Goal: Task Accomplishment & Management: Complete application form

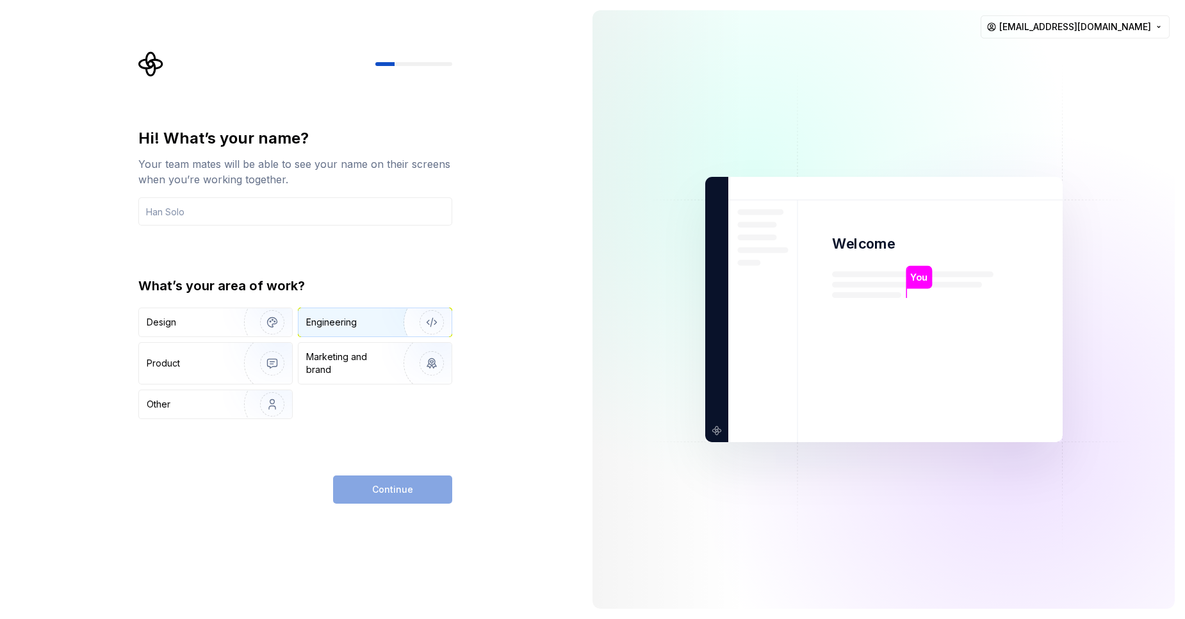
click at [336, 323] on div "Engineering" at bounding box center [331, 322] width 51 height 13
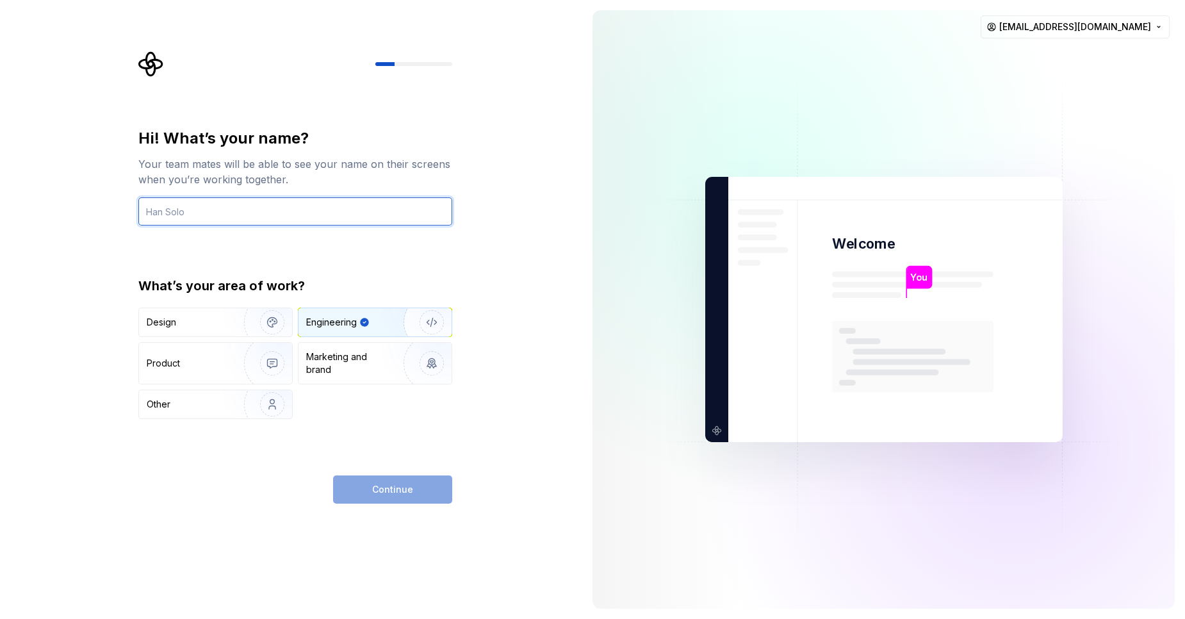
click at [252, 222] on input "text" at bounding box center [295, 211] width 314 height 28
type input "solo"
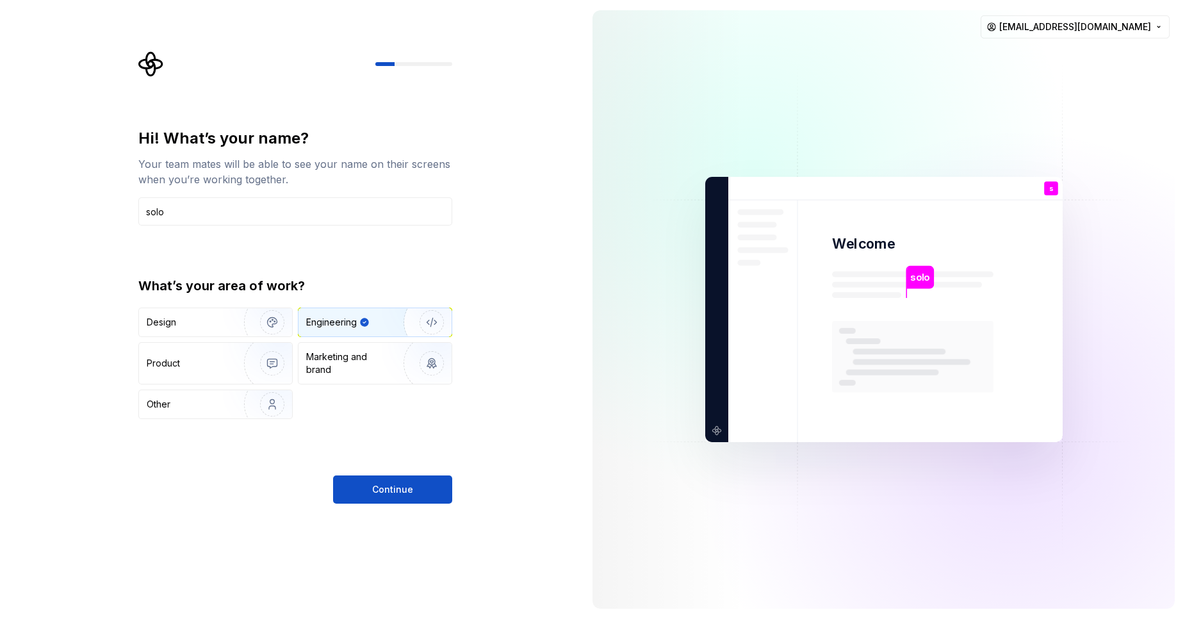
click at [443, 469] on div "Hi! What’s your name? Your team mates will be able to see your name on their sc…" at bounding box center [295, 315] width 314 height 375
click at [428, 482] on button "Continue" at bounding box center [392, 489] width 119 height 28
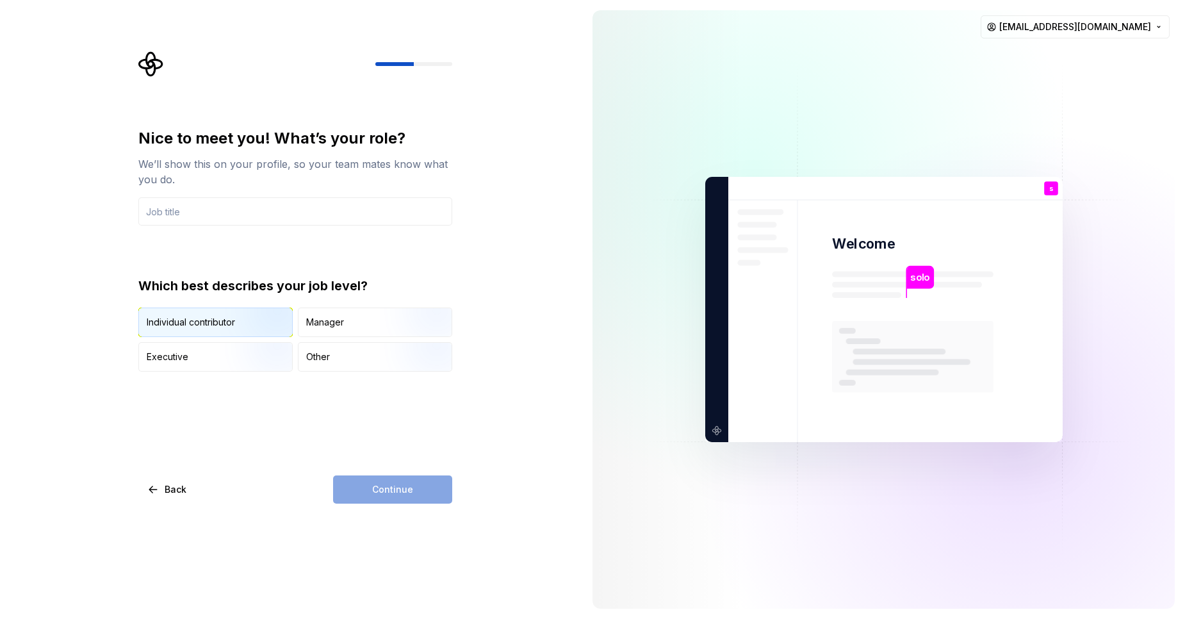
click at [243, 323] on img "button" at bounding box center [261, 338] width 82 height 86
click at [298, 222] on input "text" at bounding box center [295, 211] width 314 height 28
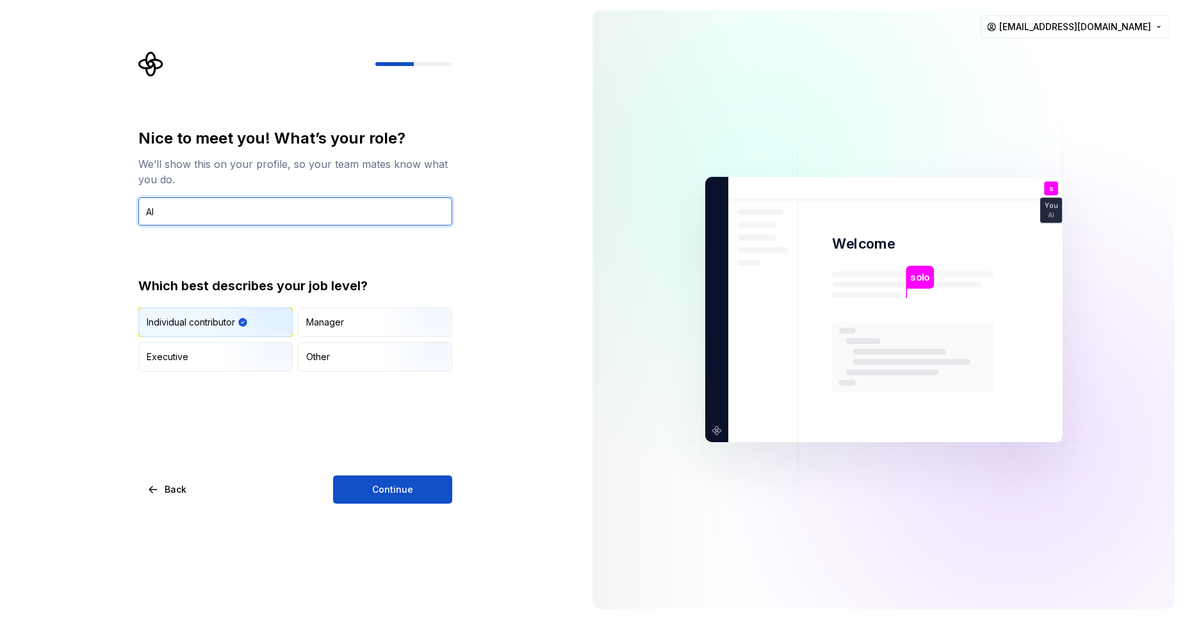
type input "AI"
click at [381, 504] on div "Nice to meet you! What’s your role? We’ll show this on your profile, so your te…" at bounding box center [291, 309] width 582 height 619
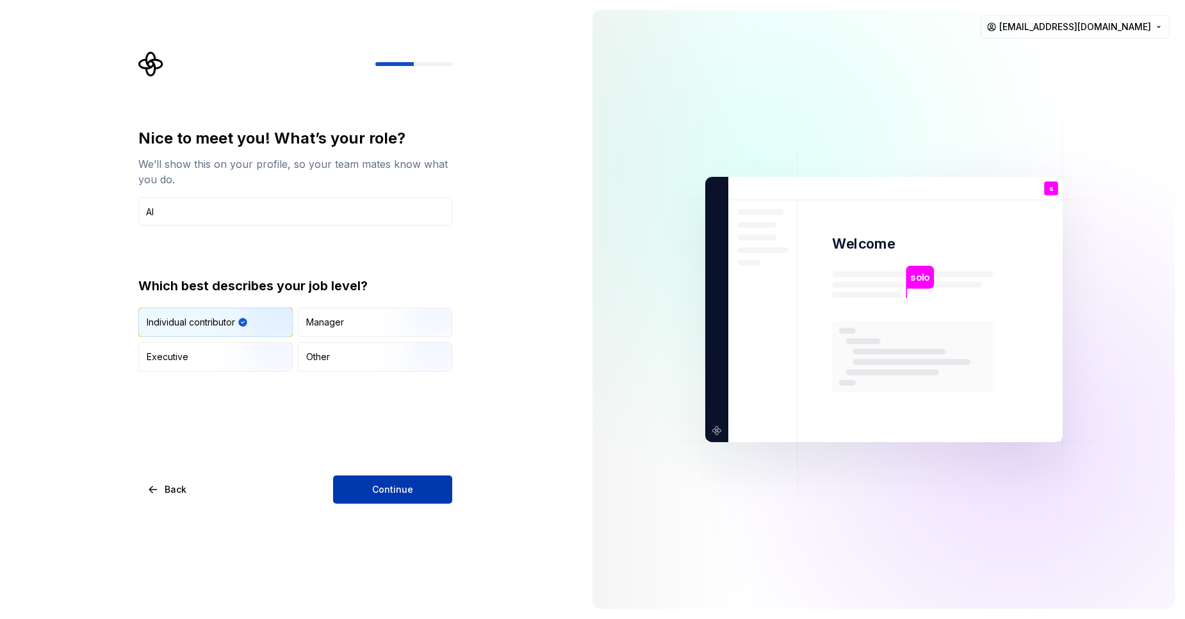
click at [380, 489] on span "Continue" at bounding box center [392, 489] width 41 height 13
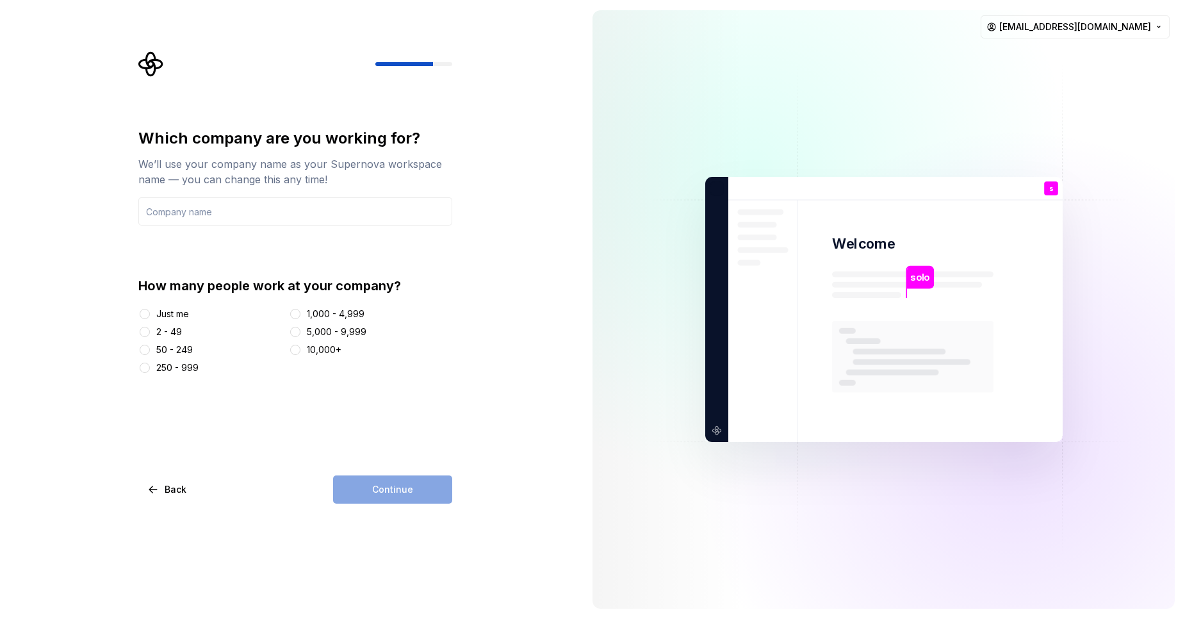
click at [151, 350] on div "50 - 249" at bounding box center [211, 349] width 146 height 13
click at [147, 354] on button "50 - 249" at bounding box center [145, 350] width 10 height 10
click at [177, 211] on input "text" at bounding box center [295, 211] width 314 height 28
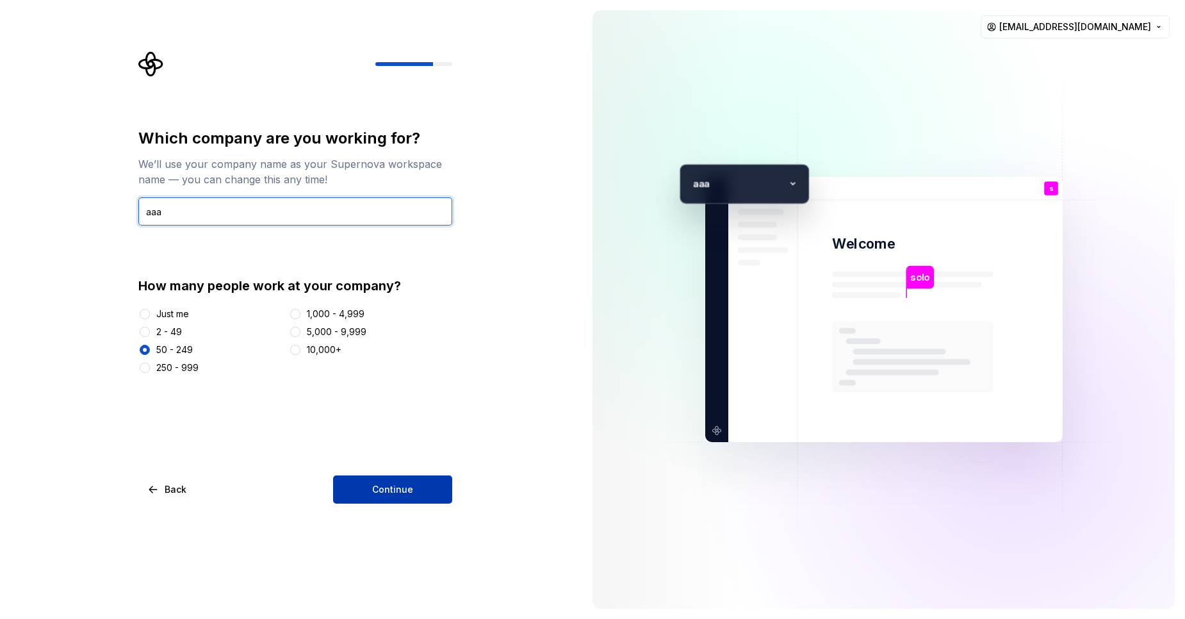
type input "aaa"
click at [407, 486] on span "Continue" at bounding box center [392, 489] width 41 height 13
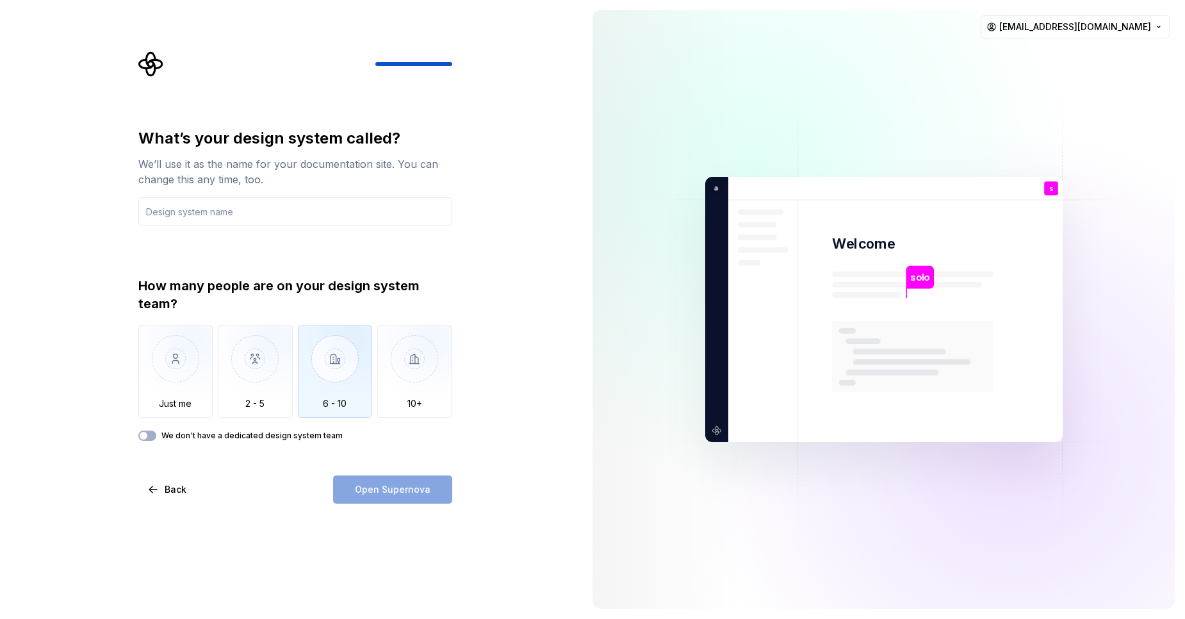
click at [304, 375] on img "button" at bounding box center [335, 368] width 75 height 86
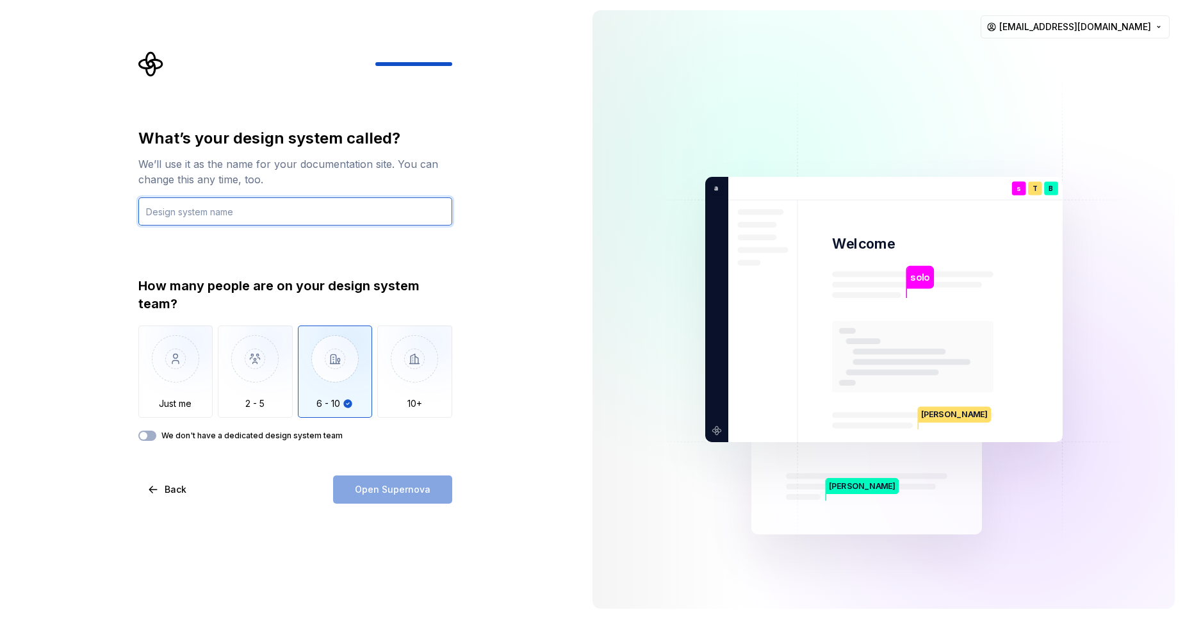
click at [282, 213] on input "text" at bounding box center [295, 211] width 314 height 28
type input "nothing"
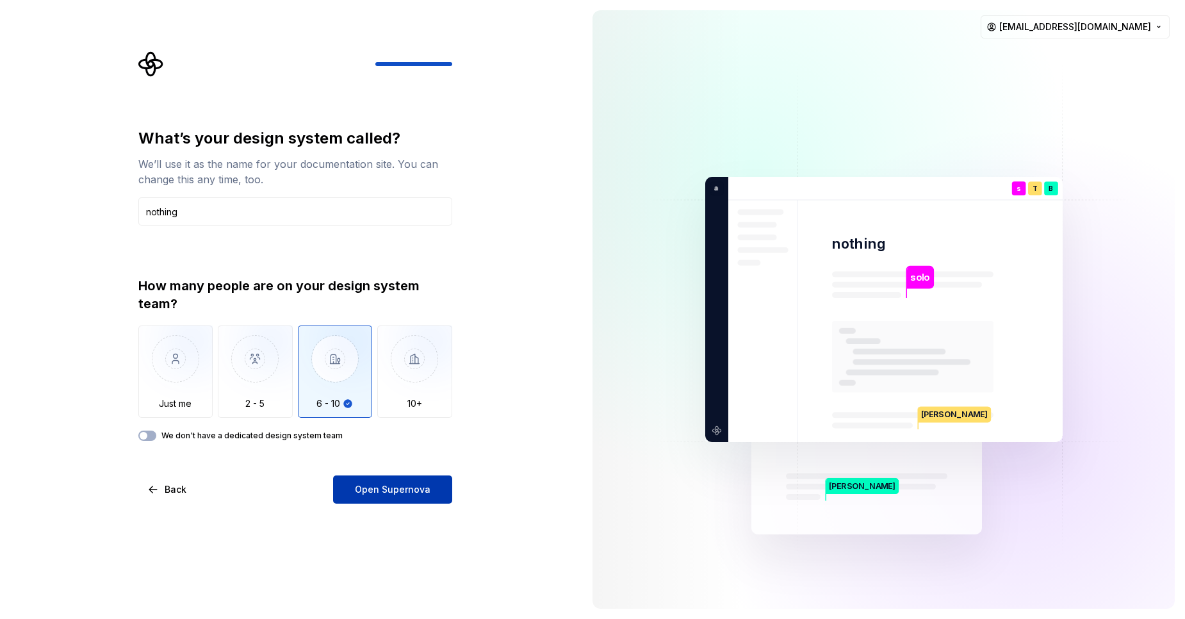
click at [370, 494] on span "Open Supernova" at bounding box center [393, 489] width 76 height 13
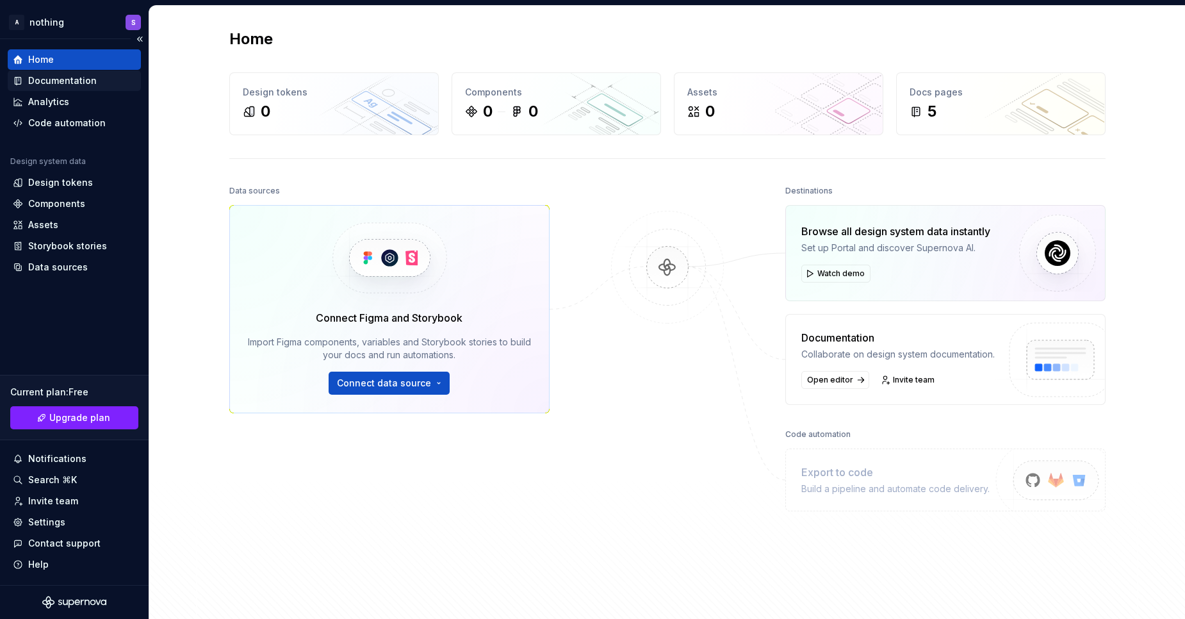
click at [63, 77] on div "Documentation" at bounding box center [62, 80] width 69 height 13
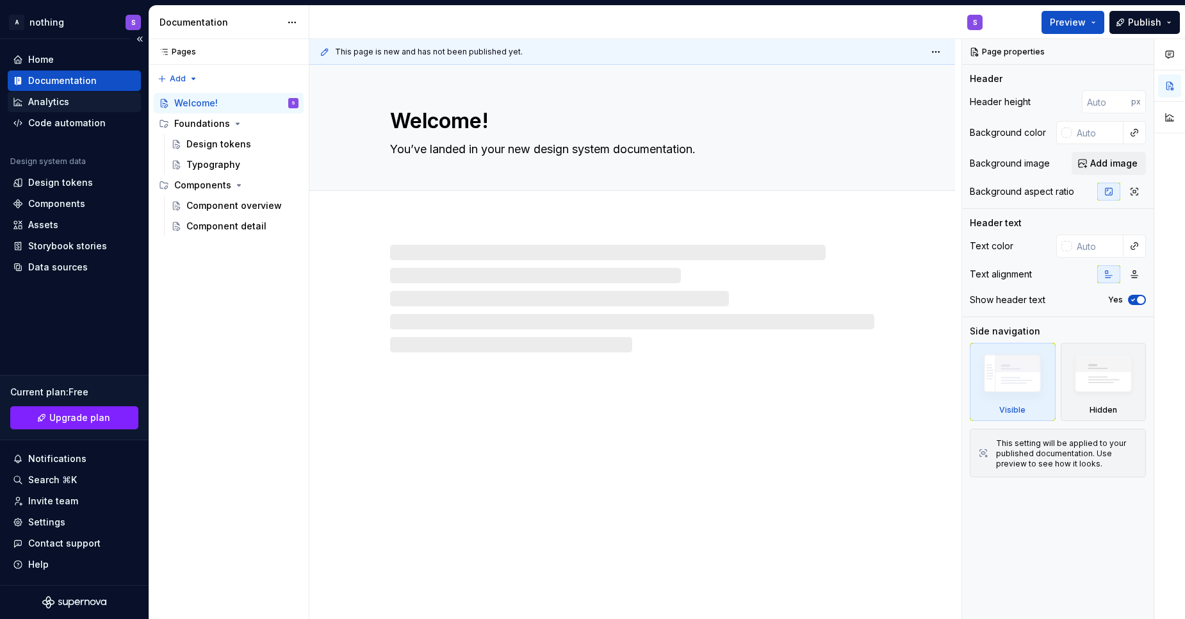
type textarea "*"
click at [74, 110] on div "Analytics" at bounding box center [74, 102] width 133 height 20
